Goal: Task Accomplishment & Management: Complete application form

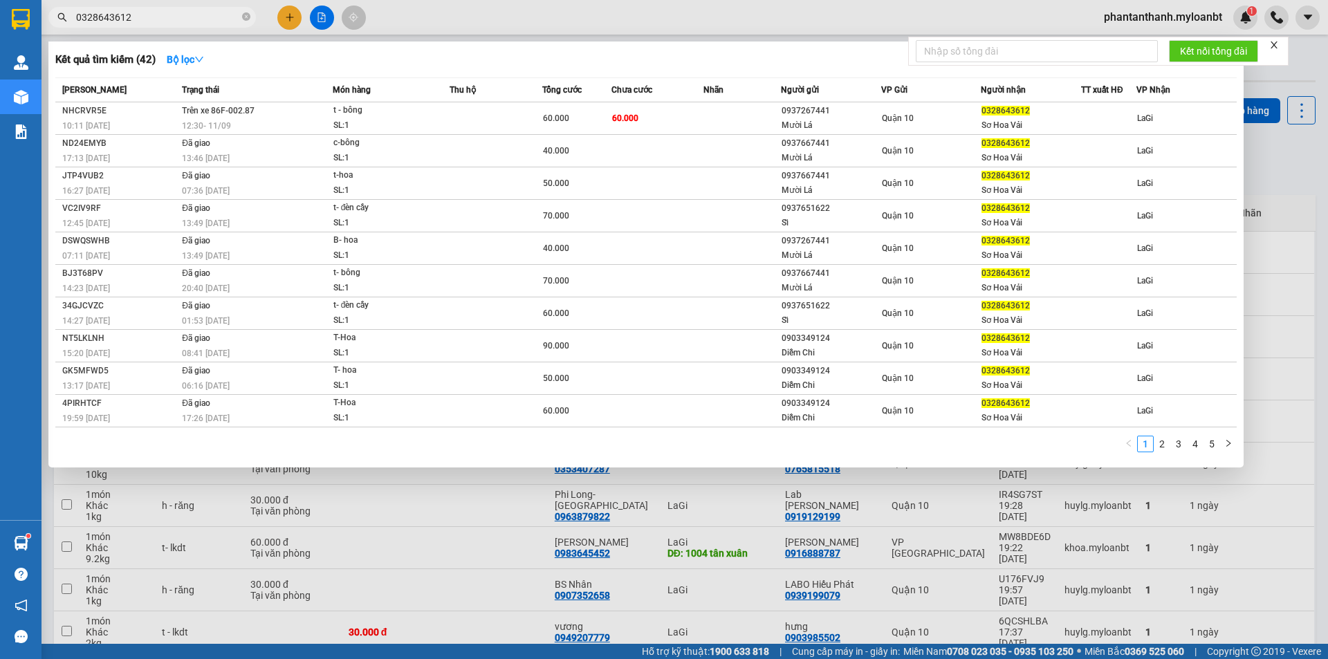
click at [10, 10] on section "Kết quả tìm kiếm ( 42 ) Bộ lọc Mã ĐH Trạng thái Món hàng Thu hộ Tổng cước Chưa …" at bounding box center [664, 329] width 1328 height 659
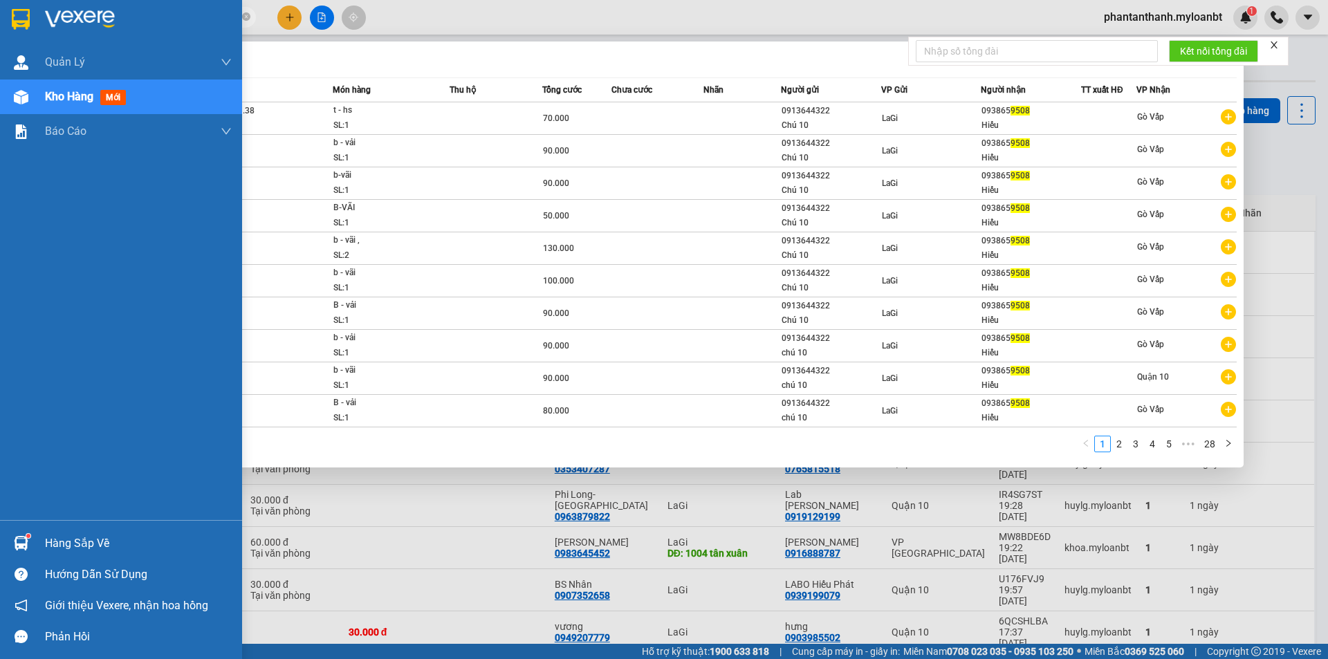
drag, startPoint x: 50, startPoint y: 17, endPoint x: 3, endPoint y: 17, distance: 47.7
click at [3, 17] on section "Kết quả tìm kiếm ( 273 ) Bộ lọc Mã ĐH Trạng thái Món hàng Thu hộ Tổng cước Chưa…" at bounding box center [664, 329] width 1328 height 659
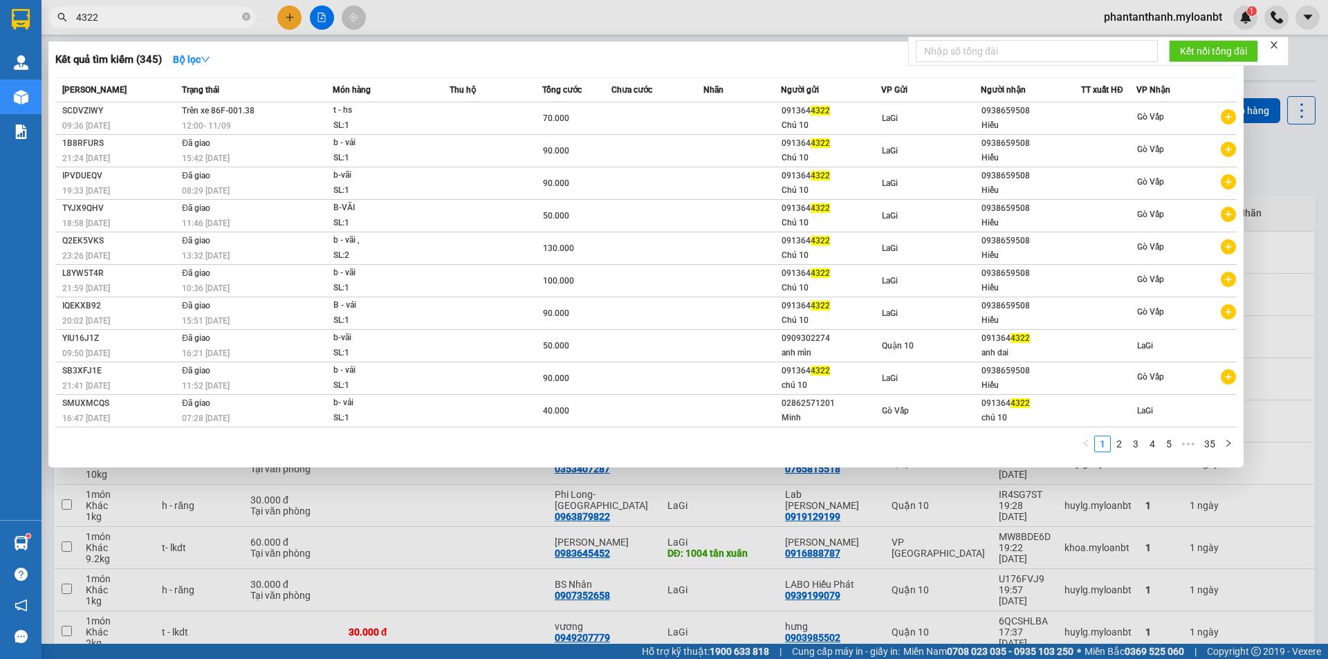
drag, startPoint x: 136, startPoint y: 18, endPoint x: 0, endPoint y: -12, distance: 139.6
click at [0, 0] on html "Kết quả tìm kiếm ( 345 ) Bộ lọc Mã ĐH Trạng thái Món hàng Thu hộ Tổng cước Chưa…" at bounding box center [664, 329] width 1328 height 659
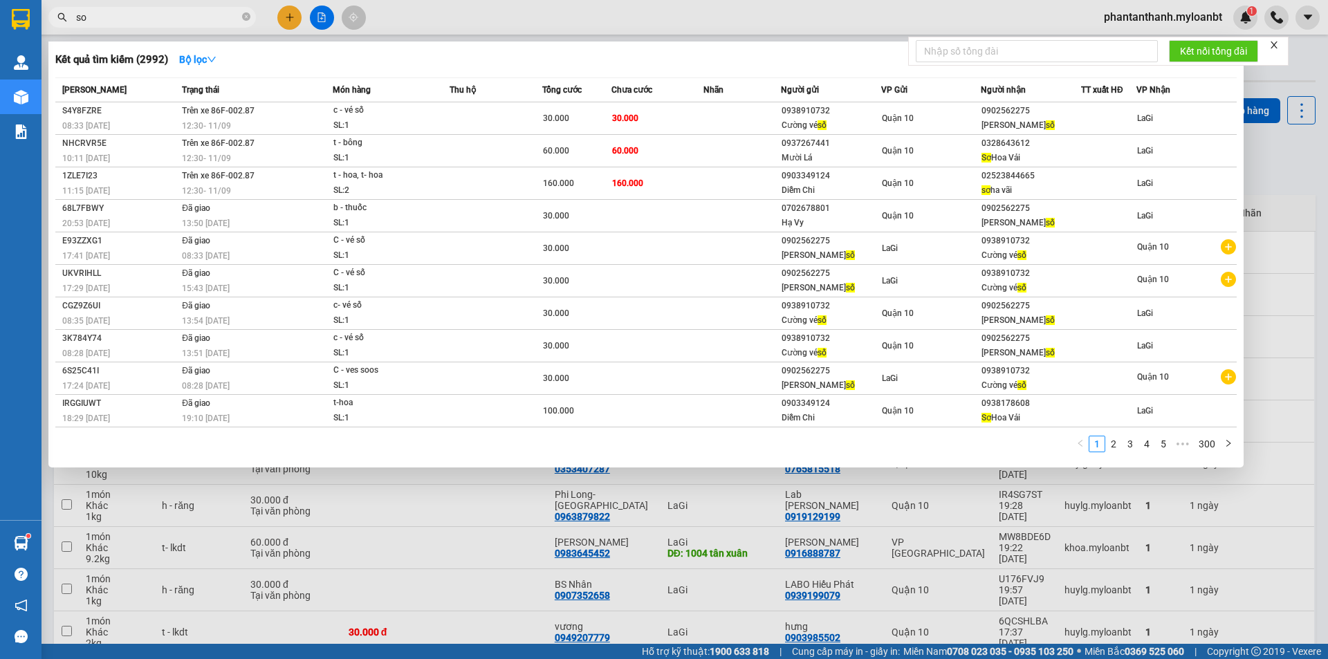
drag, startPoint x: 120, startPoint y: 22, endPoint x: 54, endPoint y: 29, distance: 66.0
click at [54, 29] on div "Kết quả tìm kiếm ( 2992 ) Bộ lọc Mã ĐH Trạng thái Món hàng Thu hộ Tổng cước Chư…" at bounding box center [135, 18] width 270 height 24
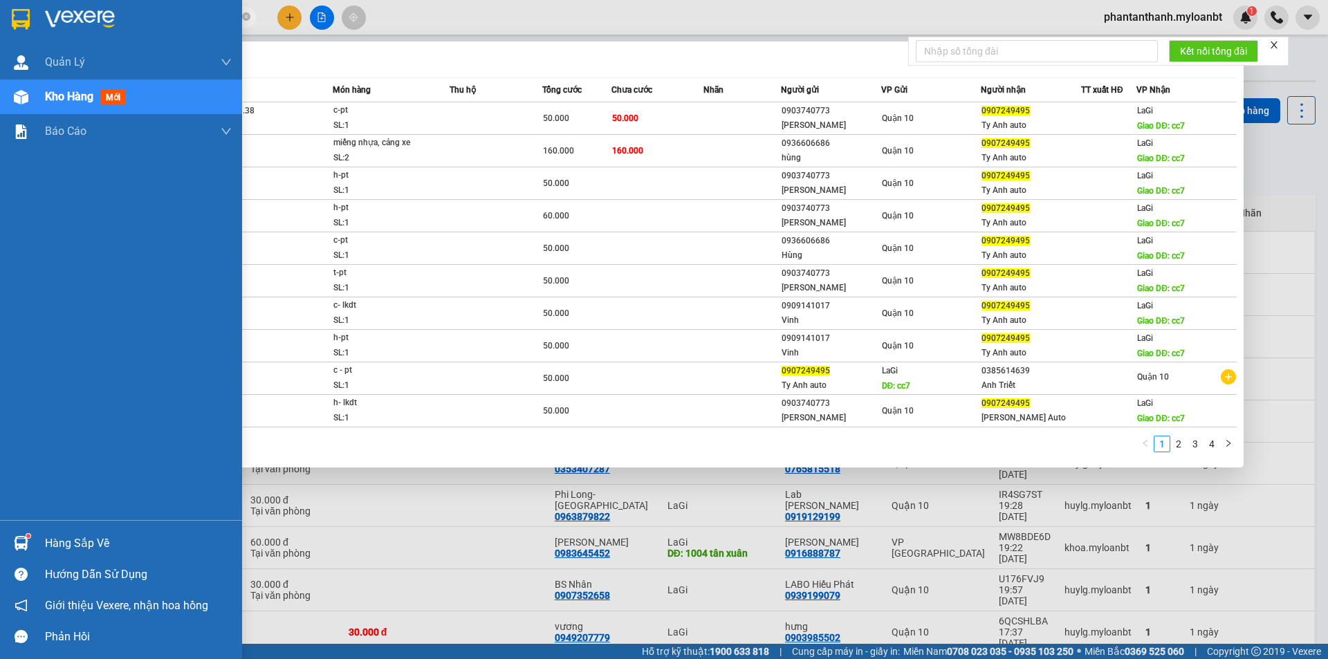
drag, startPoint x: 176, startPoint y: 20, endPoint x: 0, endPoint y: 16, distance: 176.4
click at [0, 16] on section "Kết quả tìm kiếm ( 33 ) Bộ lọc Mã ĐH Trạng thái Món hàng Thu hộ Tổng cước Chưa …" at bounding box center [664, 329] width 1328 height 659
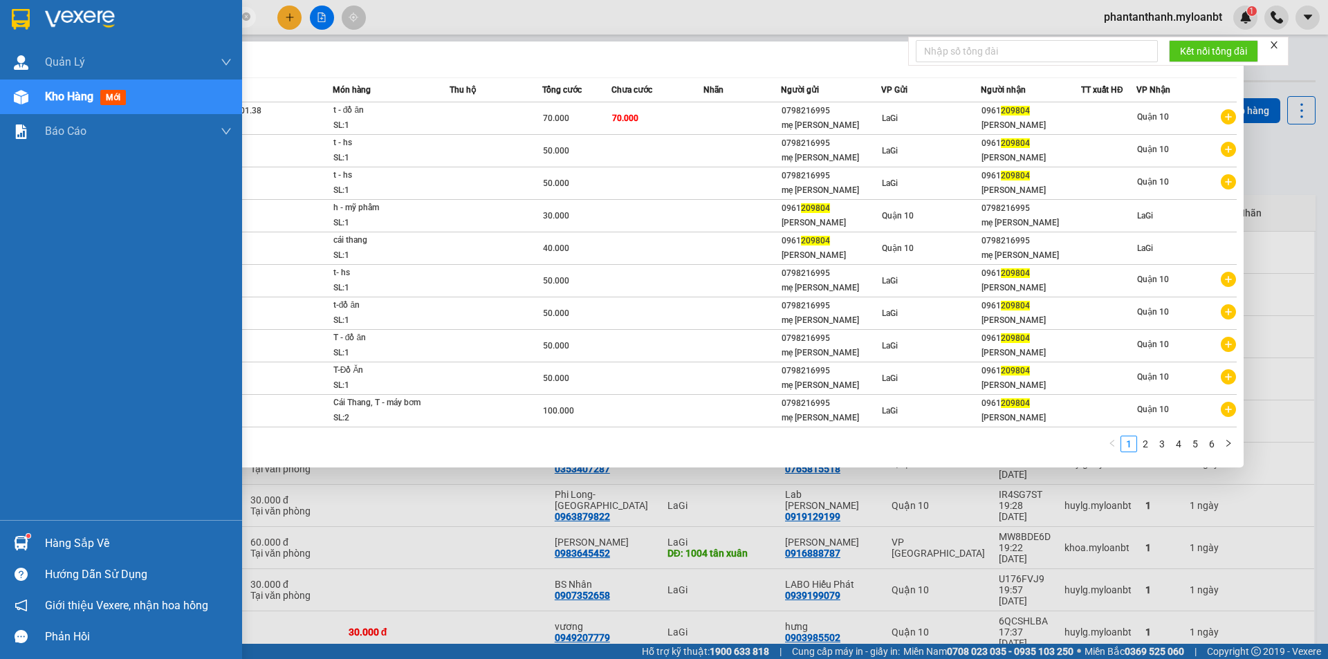
drag, startPoint x: 134, startPoint y: 18, endPoint x: 0, endPoint y: 3, distance: 135.0
click at [0, 3] on section "Kết quả tìm kiếm ( 51 ) Bộ lọc Mã ĐH Trạng thái Món hàng Thu hộ Tổng cước Chưa …" at bounding box center [664, 329] width 1328 height 659
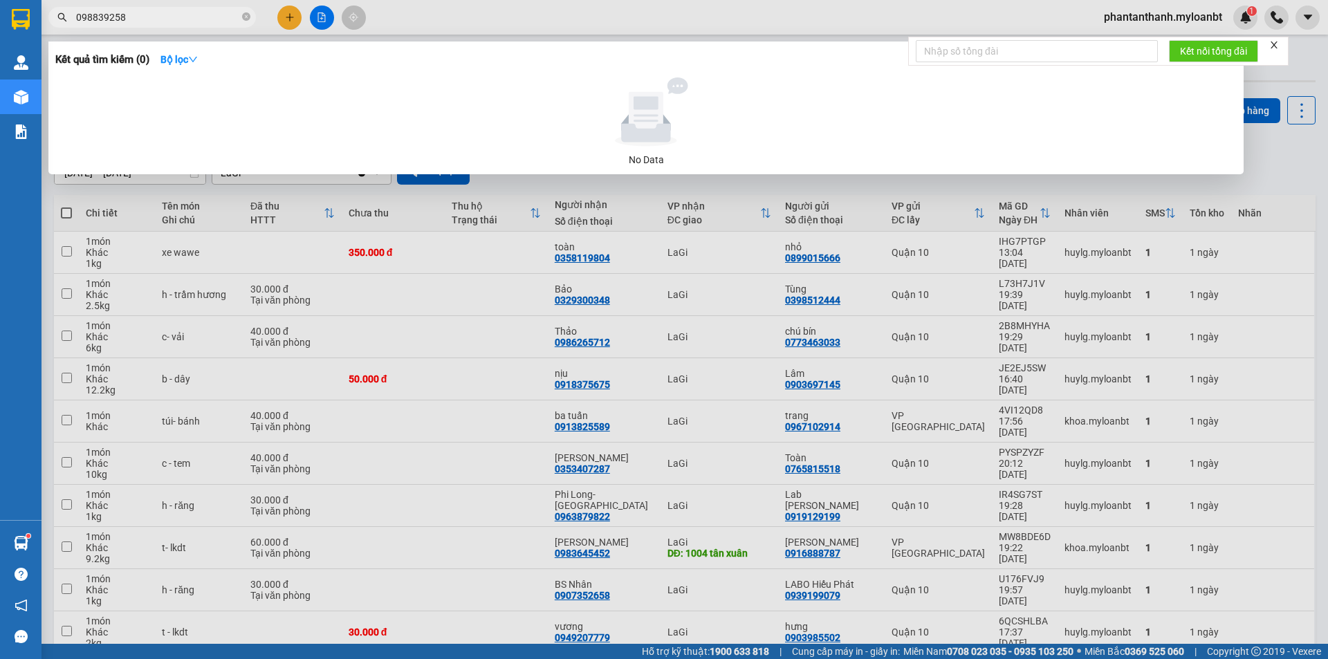
click at [92, 18] on input "098839258" at bounding box center [157, 17] width 163 height 15
click at [146, 12] on input "091839258" at bounding box center [157, 17] width 163 height 15
click at [95, 18] on input "091839258" at bounding box center [157, 17] width 163 height 15
click at [170, 17] on input "0918839258" at bounding box center [157, 17] width 163 height 15
click at [140, 17] on input "0918839258" at bounding box center [157, 17] width 163 height 15
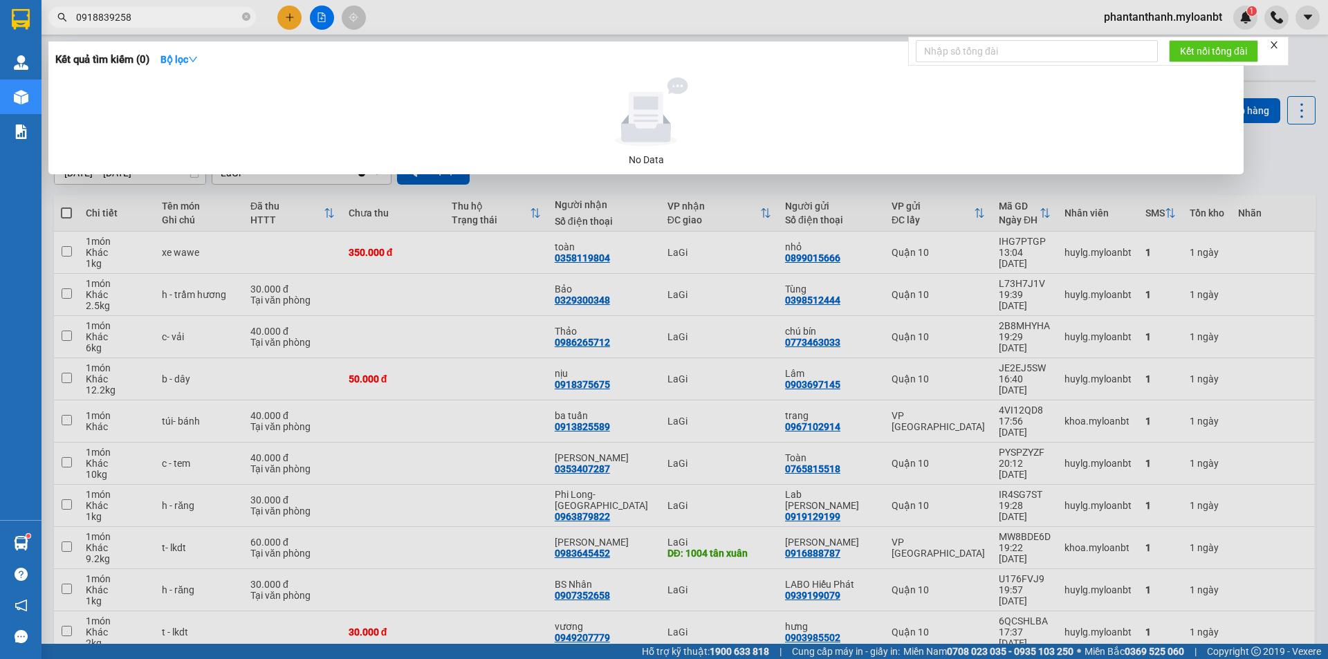
click at [160, 15] on input "0918839258" at bounding box center [157, 17] width 163 height 15
click at [169, 12] on input "0918839258" at bounding box center [157, 17] width 163 height 15
drag, startPoint x: 160, startPoint y: 11, endPoint x: 146, endPoint y: 12, distance: 13.8
click at [151, 12] on div "Kết quả tìm kiếm ( 0 ) Bộ lọc No Data 0918839258" at bounding box center [135, 18] width 270 height 24
drag, startPoint x: 149, startPoint y: 12, endPoint x: 14, endPoint y: -1, distance: 136.2
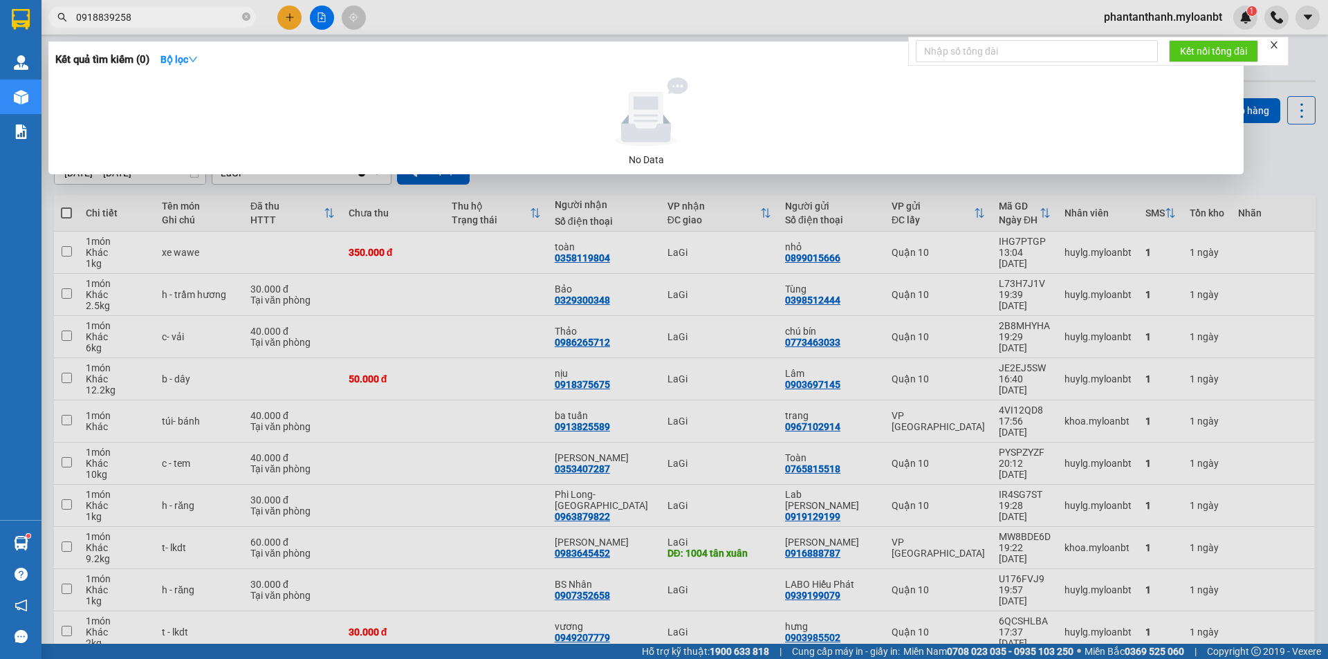
click at [14, 0] on html "Kết quả tìm kiếm ( 0 ) Bộ lọc No Data 0918839258 phantanthanh.myloanbt 1 Quản […" at bounding box center [664, 329] width 1328 height 659
click at [220, 12] on input "0918839258" at bounding box center [157, 17] width 163 height 15
click at [191, 19] on input "0918839258" at bounding box center [157, 17] width 163 height 15
drag, startPoint x: 138, startPoint y: 17, endPoint x: 0, endPoint y: 12, distance: 138.4
click at [0, 12] on section "Kết quả tìm kiếm ( 0 ) Bộ lọc No Data 0918839258 phantanthanh.myloanbt 1 Quản […" at bounding box center [664, 329] width 1328 height 659
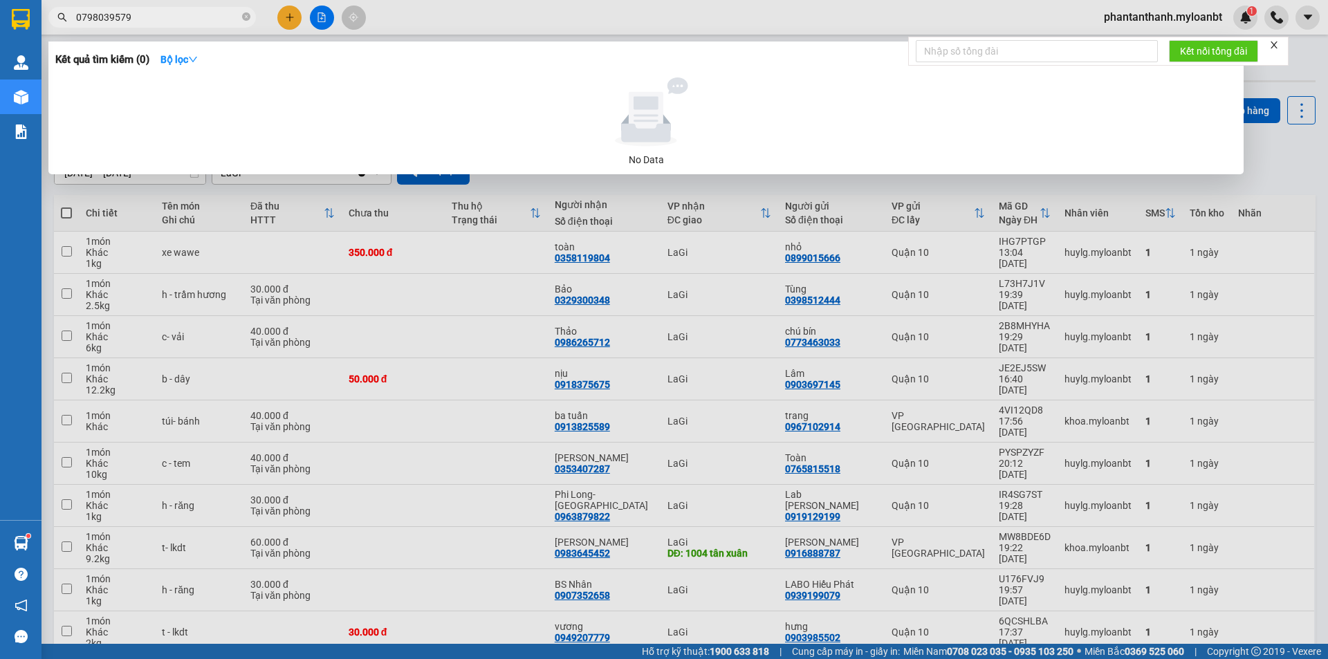
click at [98, 18] on input "0798039579" at bounding box center [157, 17] width 163 height 15
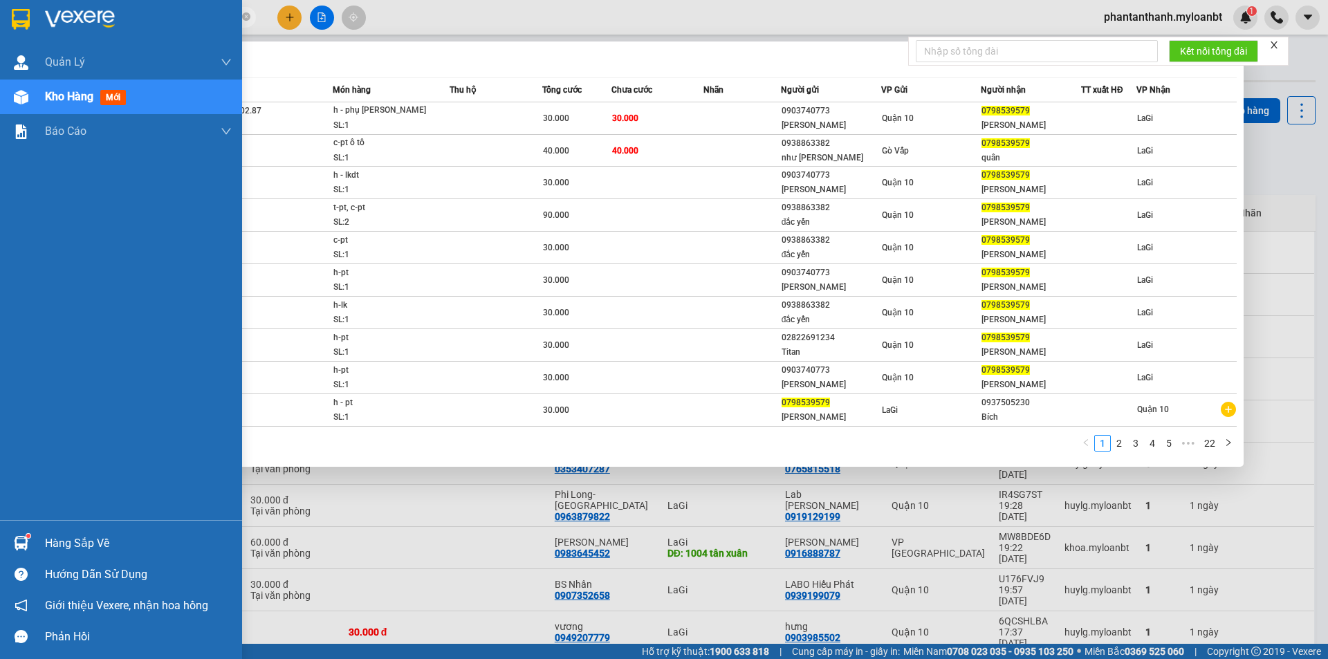
drag, startPoint x: 189, startPoint y: 17, endPoint x: 15, endPoint y: 14, distance: 174.3
click at [15, 14] on section "Kết quả tìm kiếm ( 220 ) Bộ lọc Mã ĐH Trạng thái Món hàng Thu hộ Tổng cước Chưa…" at bounding box center [664, 329] width 1328 height 659
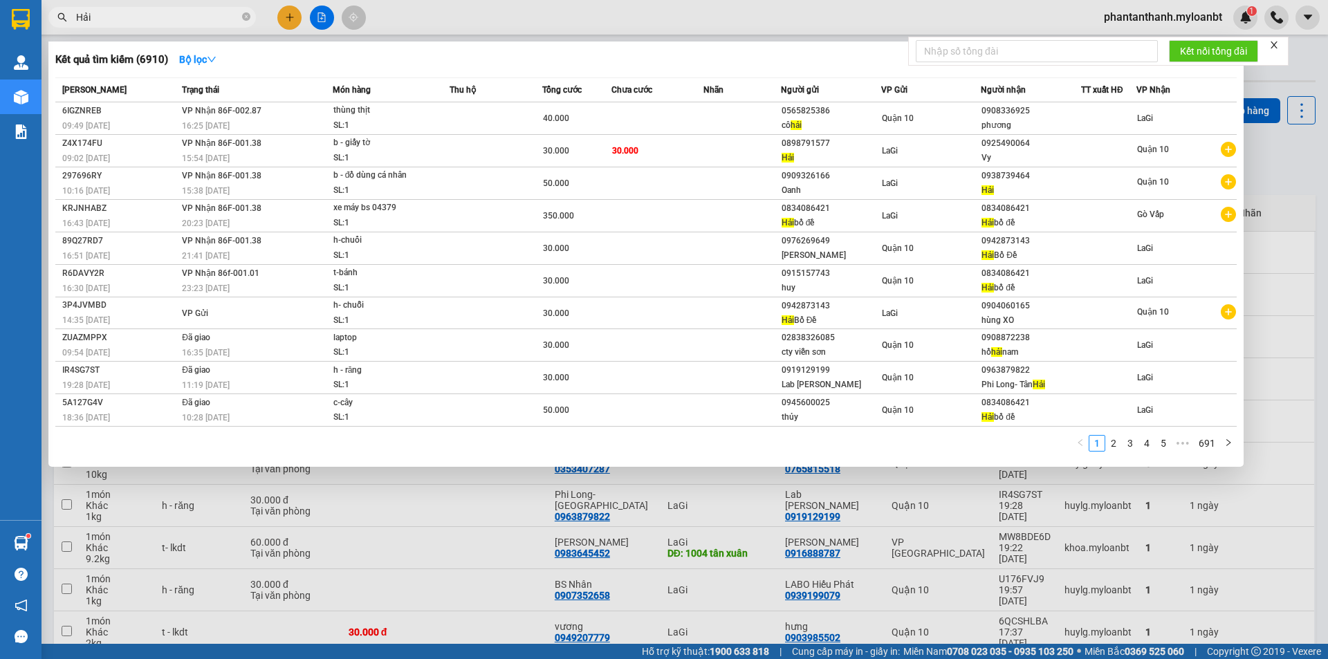
drag, startPoint x: 127, startPoint y: 19, endPoint x: 73, endPoint y: 15, distance: 54.8
click at [73, 15] on span "Hải" at bounding box center [151, 17] width 207 height 21
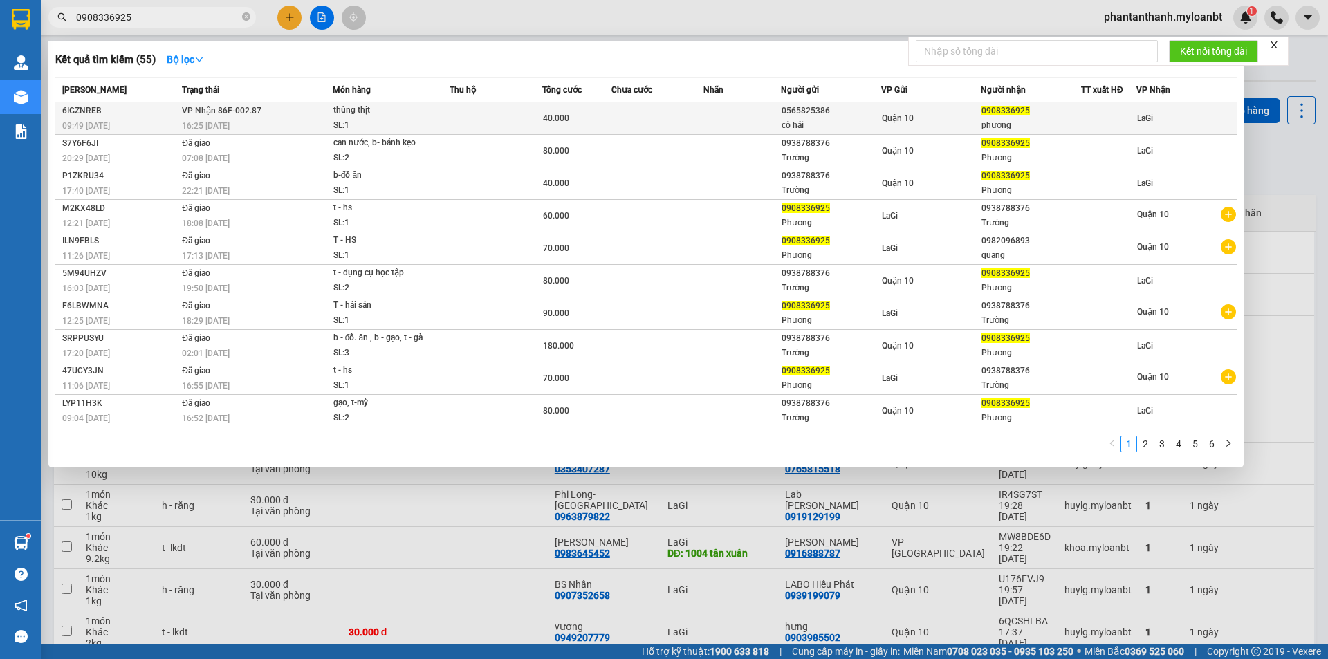
type input "0908336925"
click at [471, 116] on td at bounding box center [495, 118] width 93 height 32
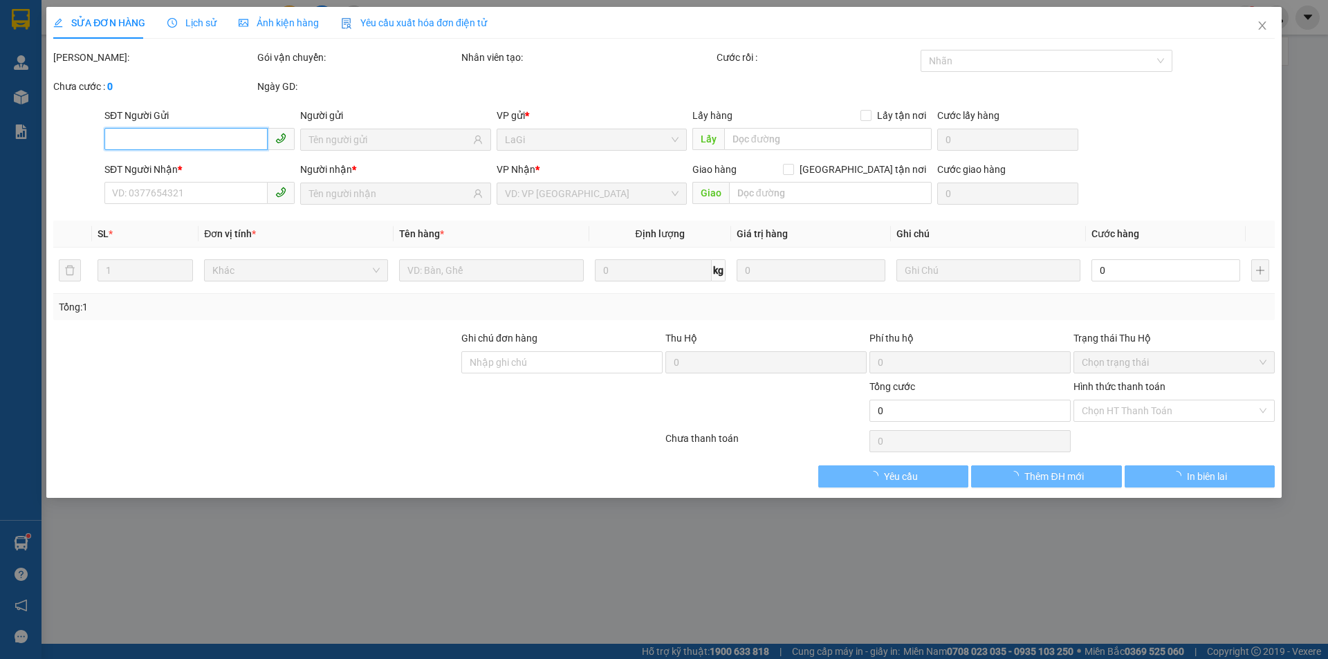
type input "0565825386"
type input "cô hải"
type input "0908336925"
type input "phương"
type input "40.000"
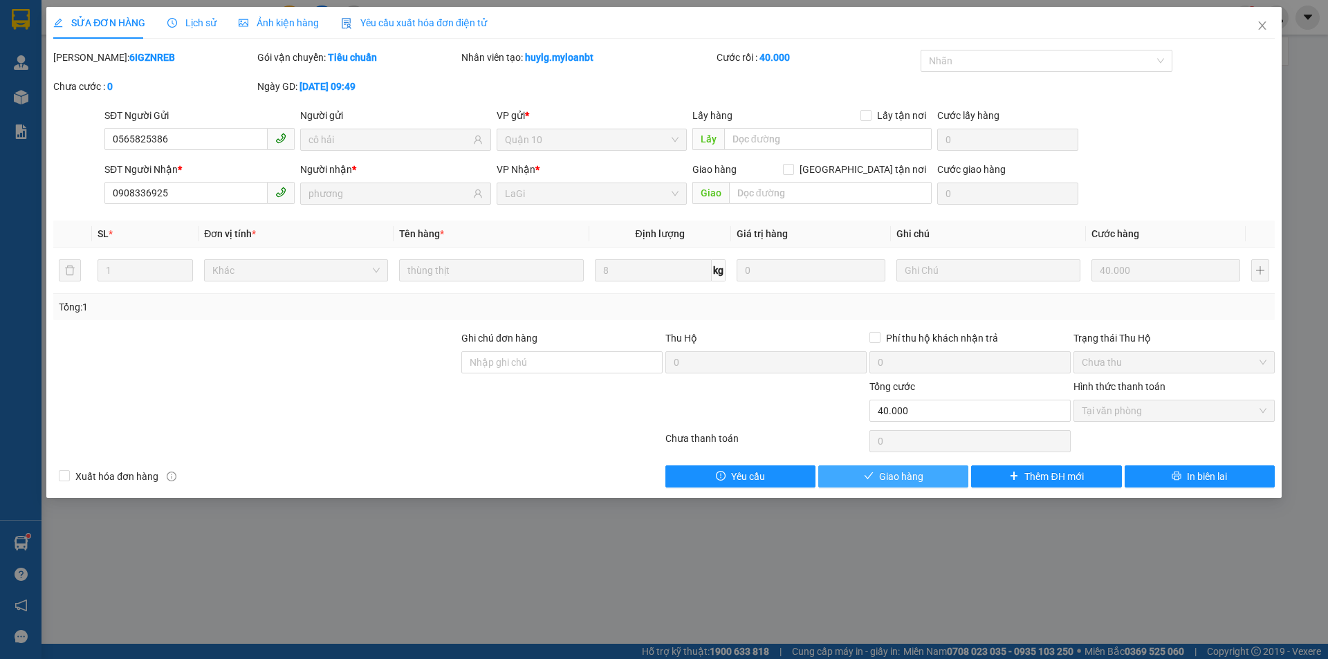
click at [903, 482] on span "Giao hàng" at bounding box center [901, 476] width 44 height 15
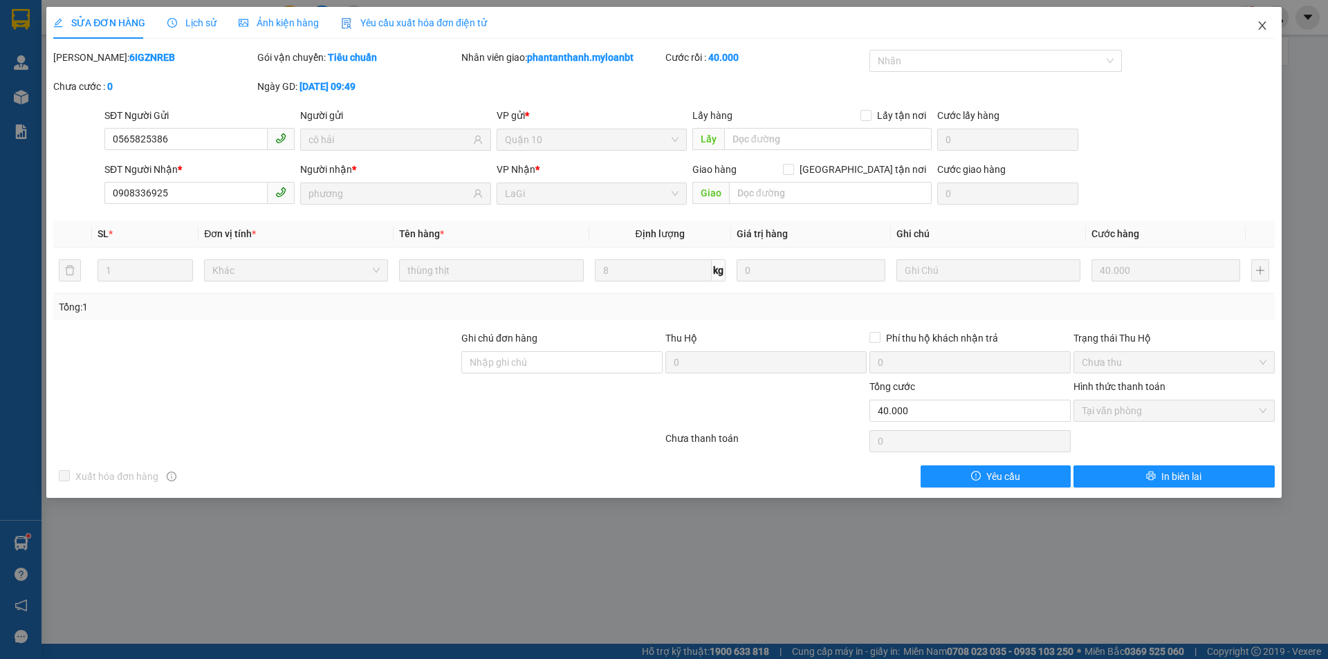
click at [1260, 22] on icon "close" at bounding box center [1261, 25] width 11 height 11
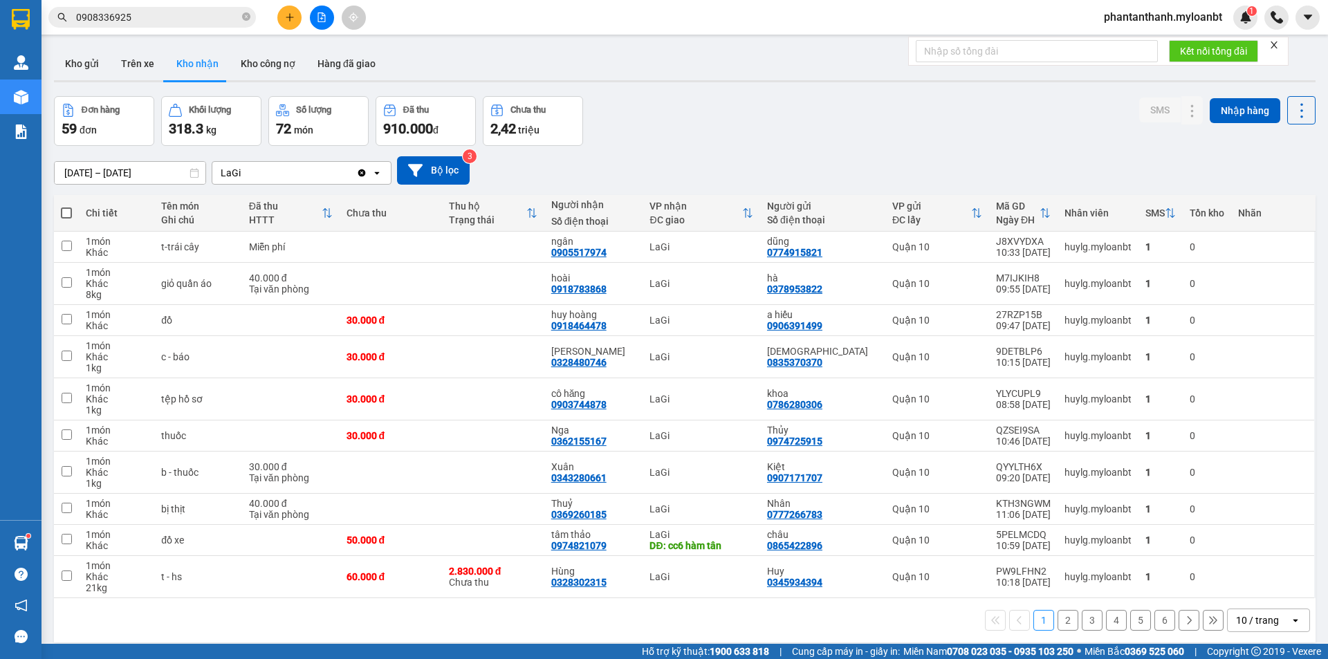
click at [141, 15] on input "0908336925" at bounding box center [157, 17] width 163 height 15
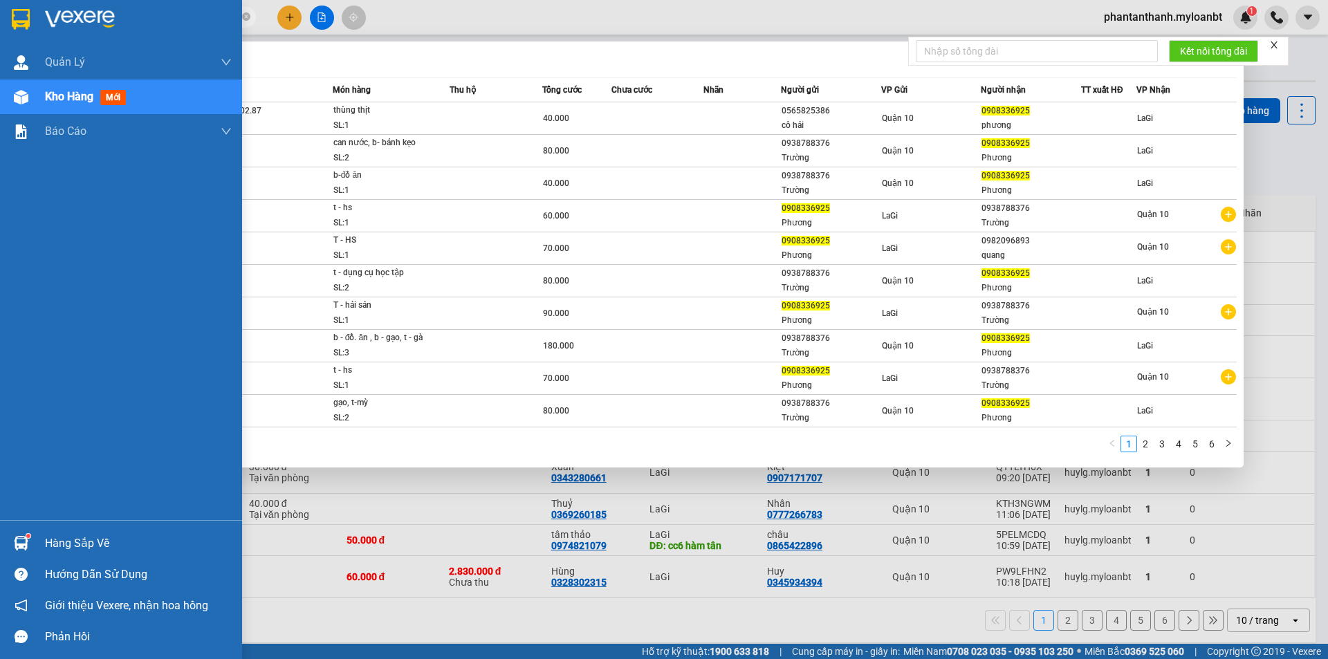
drag, startPoint x: 141, startPoint y: 15, endPoint x: 0, endPoint y: 15, distance: 141.1
click at [0, 15] on section "Kết quả tìm kiếm ( 55 ) Bộ lọc Mã ĐH Trạng thái Món hàng Thu hộ Tổng cước Chưa …" at bounding box center [664, 329] width 1328 height 659
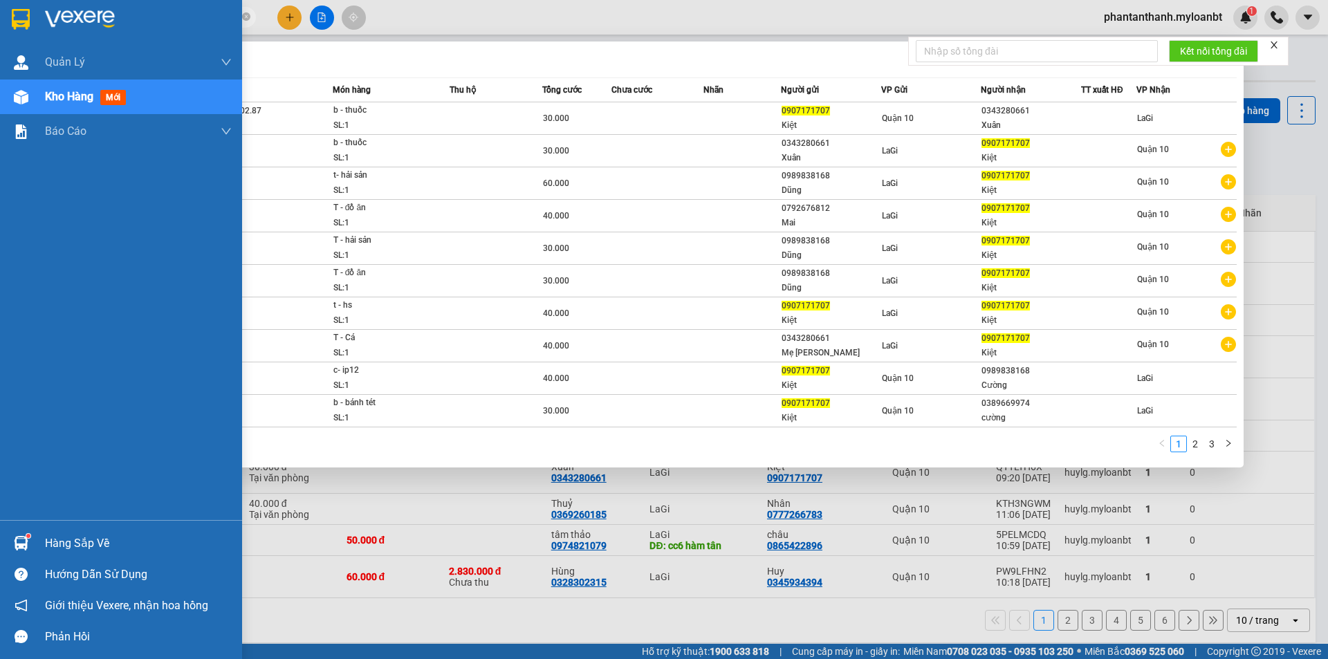
drag, startPoint x: 43, startPoint y: 6, endPoint x: 0, endPoint y: 6, distance: 42.9
click at [0, 6] on section "Kết quả tìm kiếm ( 22 ) Bộ lọc Mã ĐH Trạng thái Món hàng Thu hộ Tổng cước Chưa …" at bounding box center [664, 329] width 1328 height 659
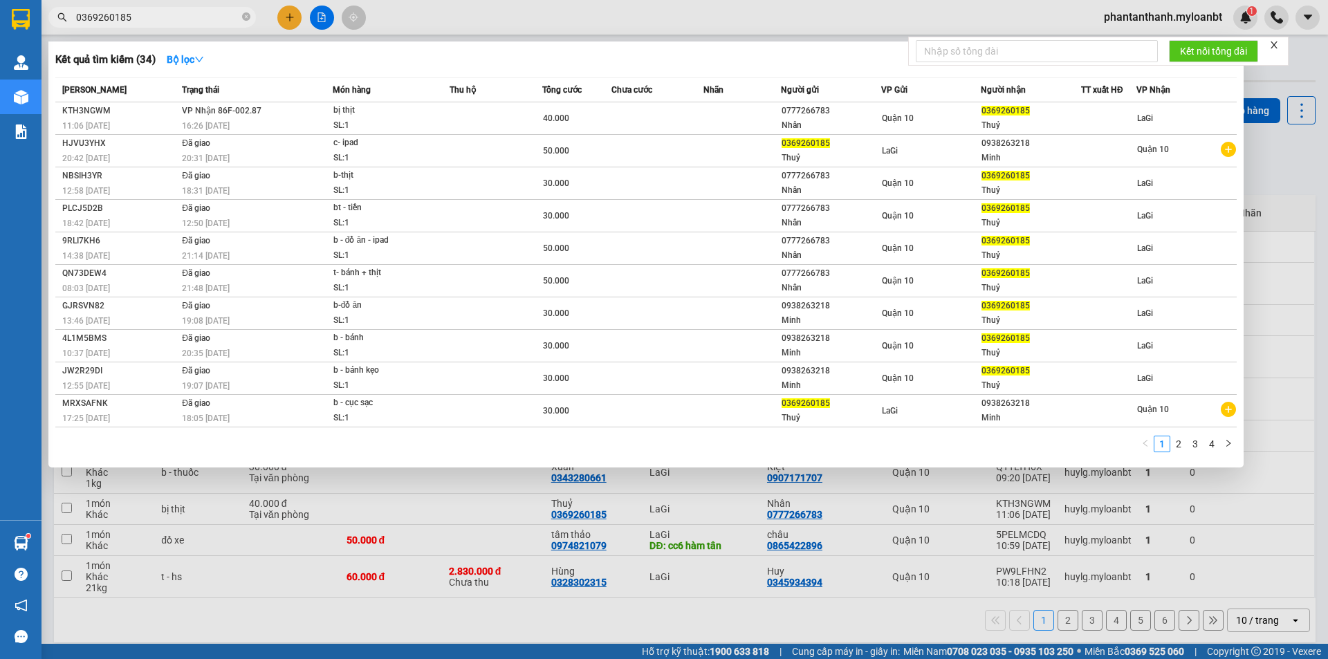
drag, startPoint x: 148, startPoint y: 15, endPoint x: 0, endPoint y: 16, distance: 148.0
click at [0, 16] on section "Kết quả tìm kiếm ( 34 ) Bộ lọc Mã ĐH Trạng thái Món hàng Thu hộ Tổng cước Chưa …" at bounding box center [664, 329] width 1328 height 659
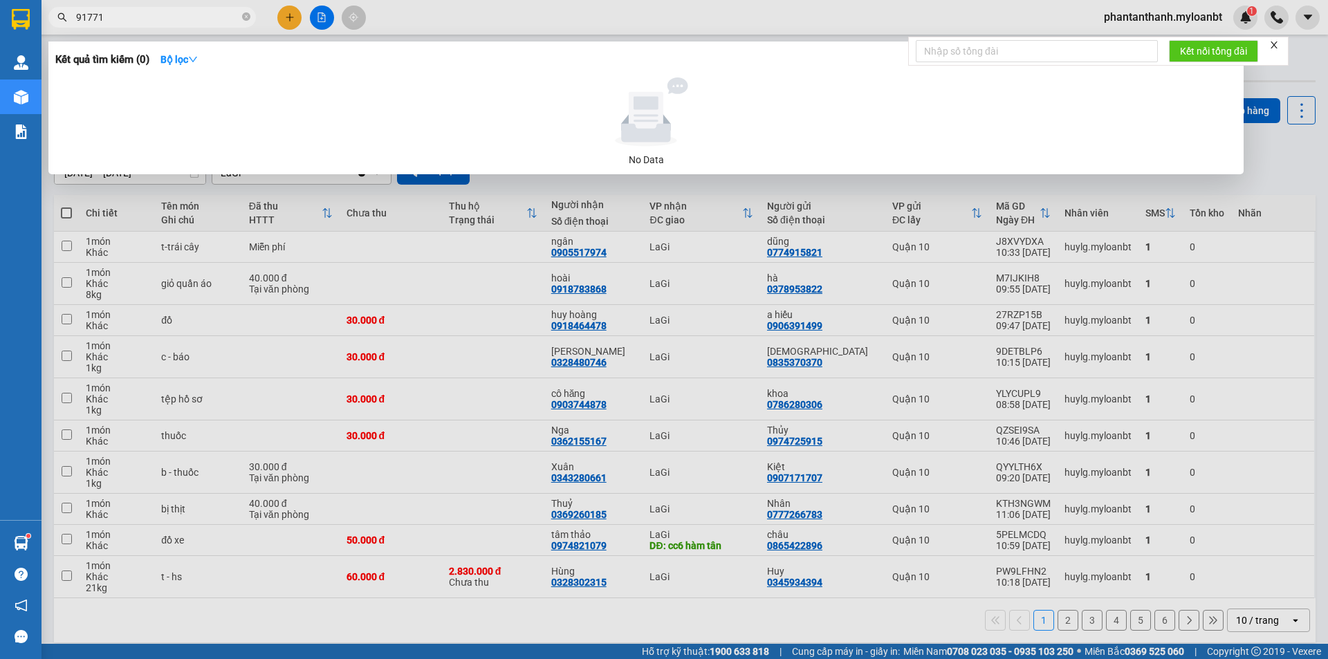
click at [81, 13] on input "91771" at bounding box center [157, 17] width 163 height 15
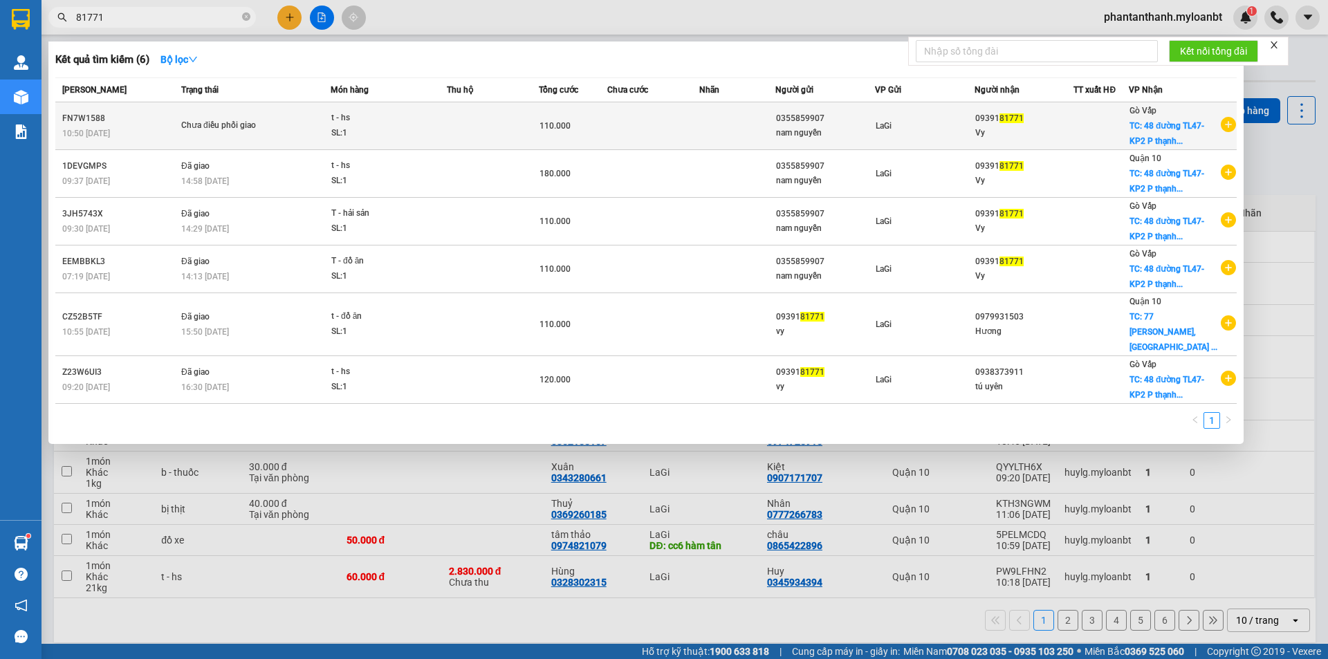
type input "81771"
click at [1123, 130] on div at bounding box center [1101, 126] width 54 height 15
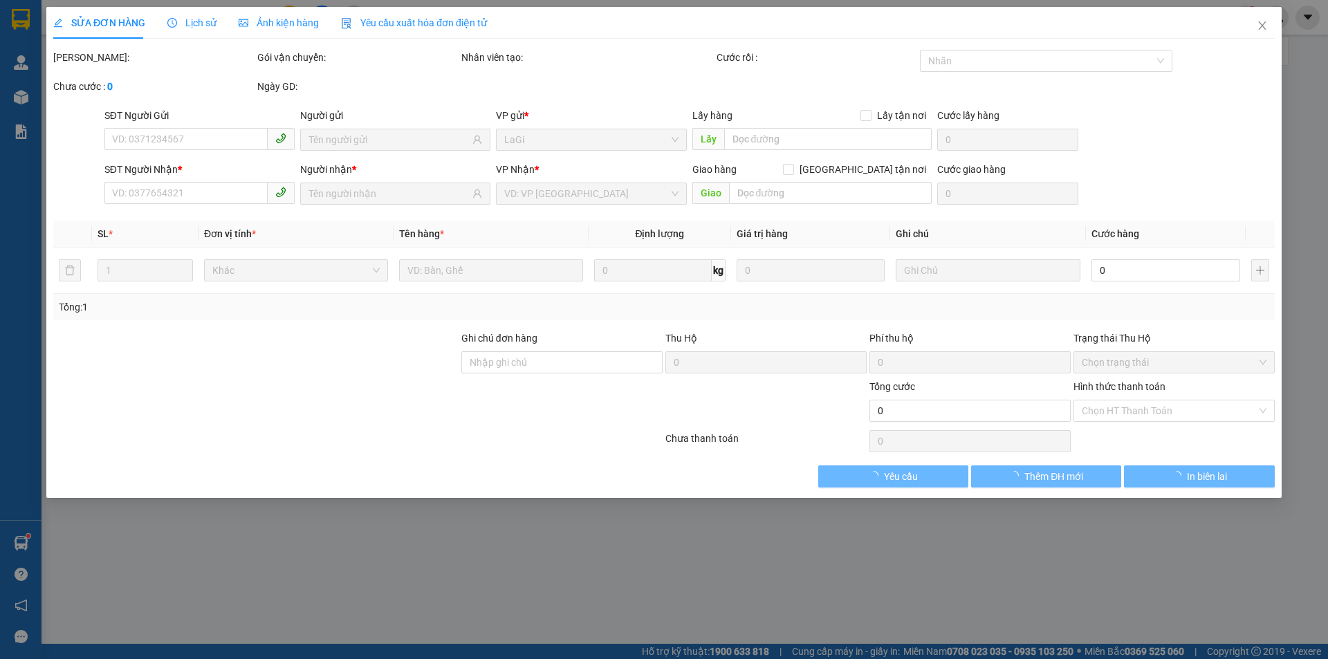
type input "0355859907"
type input "0939181771"
checkbox input "true"
type input "48 đường TL47- KP2 [GEOGRAPHIC_DATA] q12"
type input "110.000"
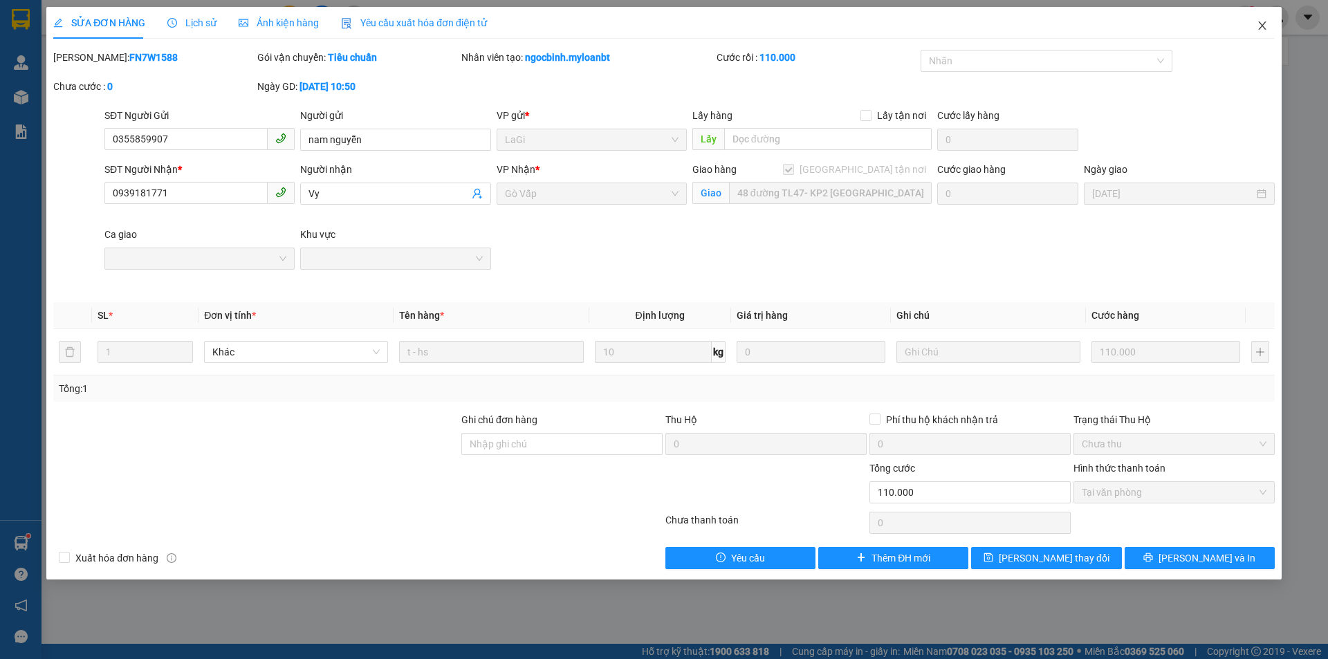
click at [1260, 26] on icon "close" at bounding box center [1261, 25] width 11 height 11
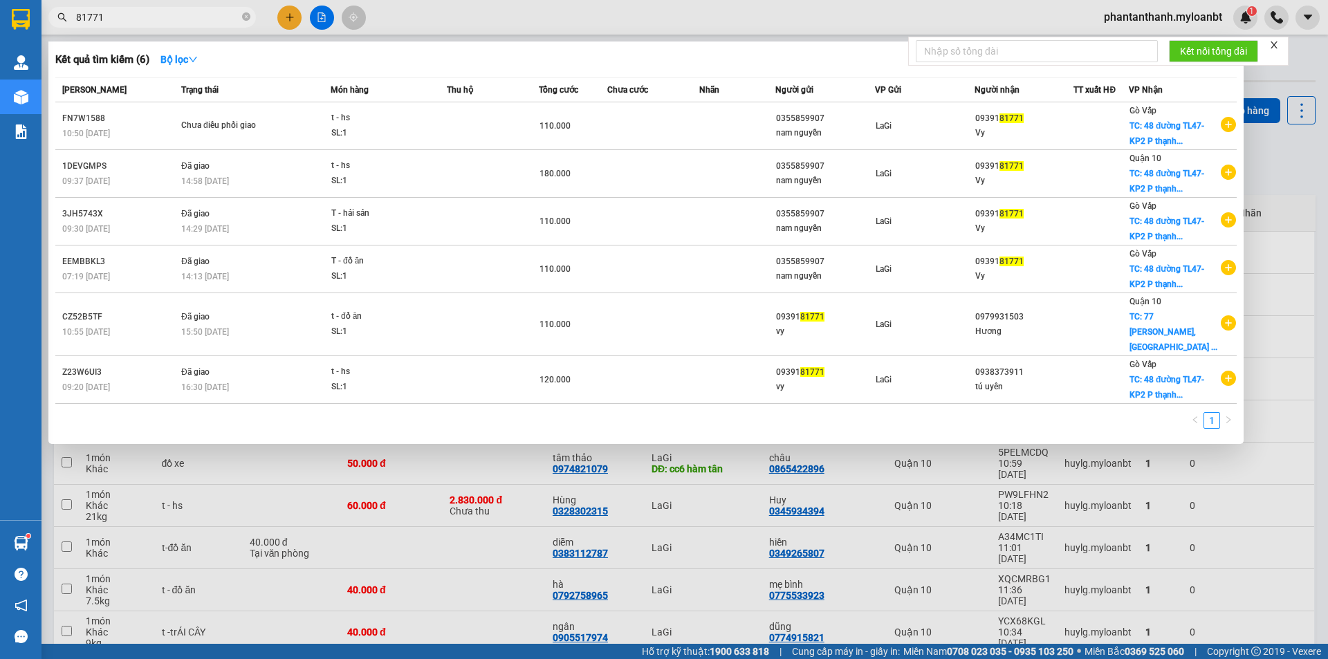
click at [105, 19] on input "81771" at bounding box center [157, 17] width 163 height 15
drag, startPoint x: 115, startPoint y: 17, endPoint x: 14, endPoint y: -3, distance: 103.6
click at [14, 0] on html "Kết quả tìm kiếm ( 6 ) Bộ lọc Mã ĐH Trạng thái Món hàng Thu hộ Tổng cước Chưa c…" at bounding box center [664, 329] width 1328 height 659
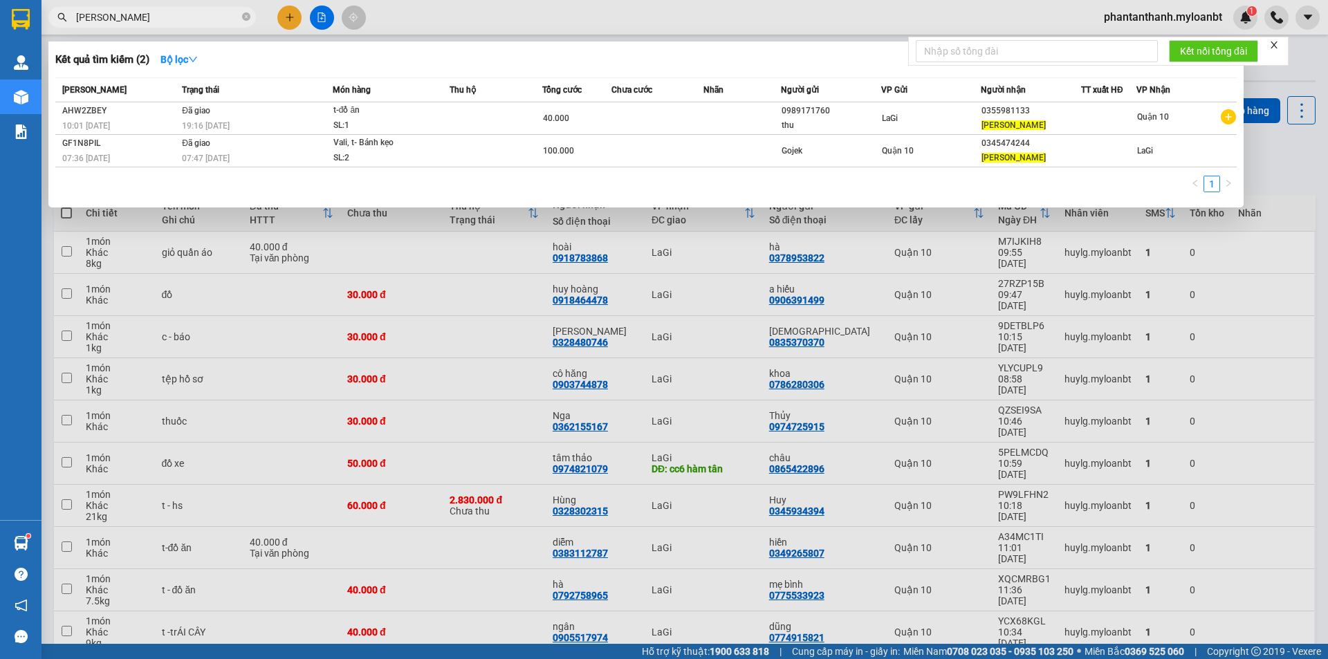
drag, startPoint x: 132, startPoint y: 15, endPoint x: 355, endPoint y: 59, distance: 227.5
click at [50, 17] on span "[PERSON_NAME]" at bounding box center [151, 17] width 207 height 21
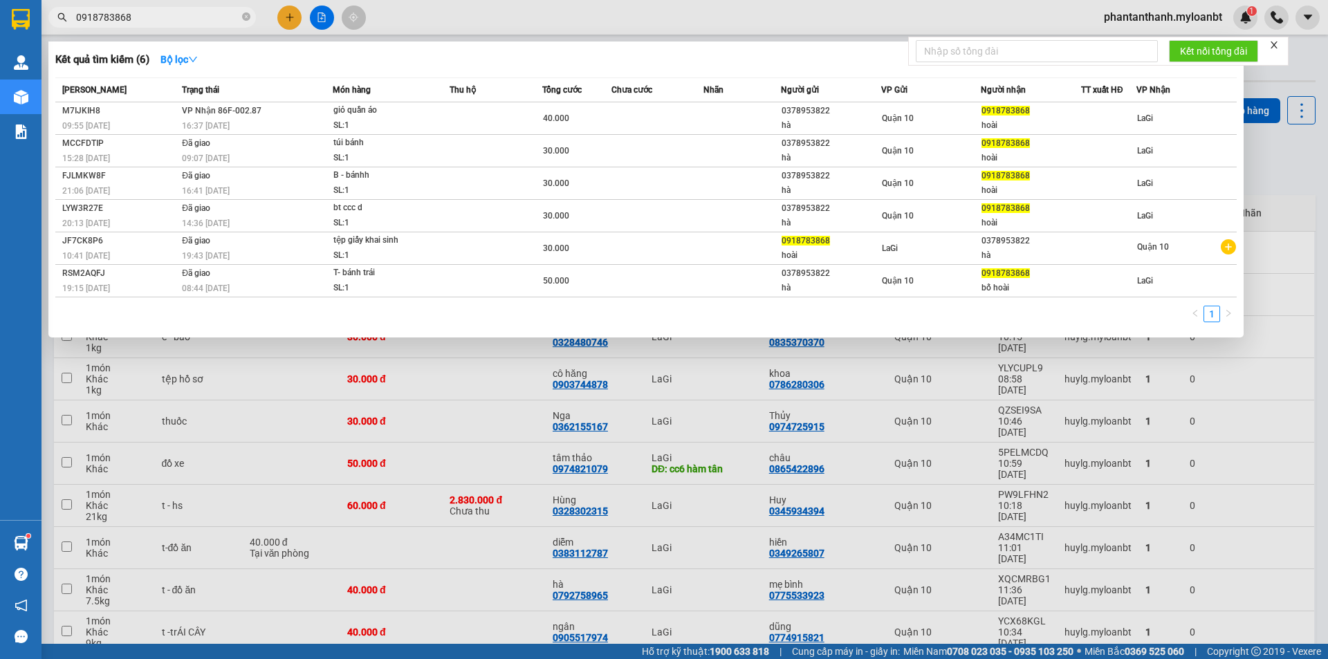
type input "0918783868"
